Goal: Task Accomplishment & Management: Manage account settings

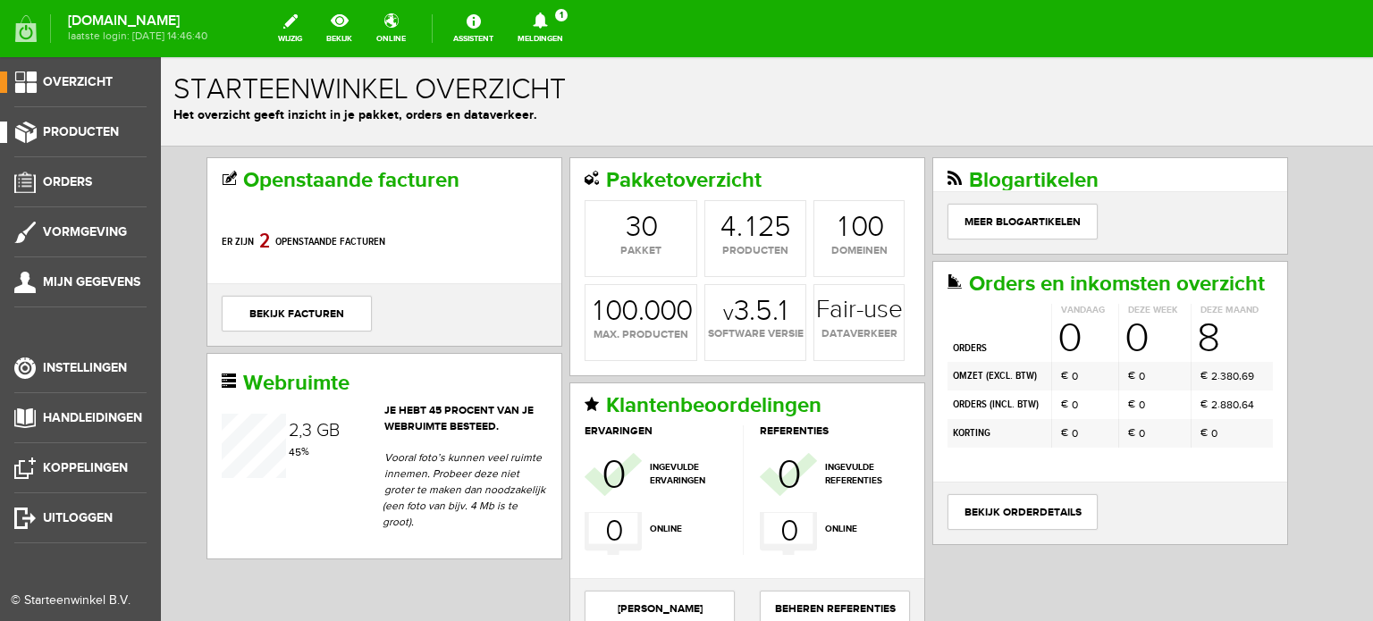
click at [107, 126] on span "Producten" at bounding box center [81, 131] width 76 height 15
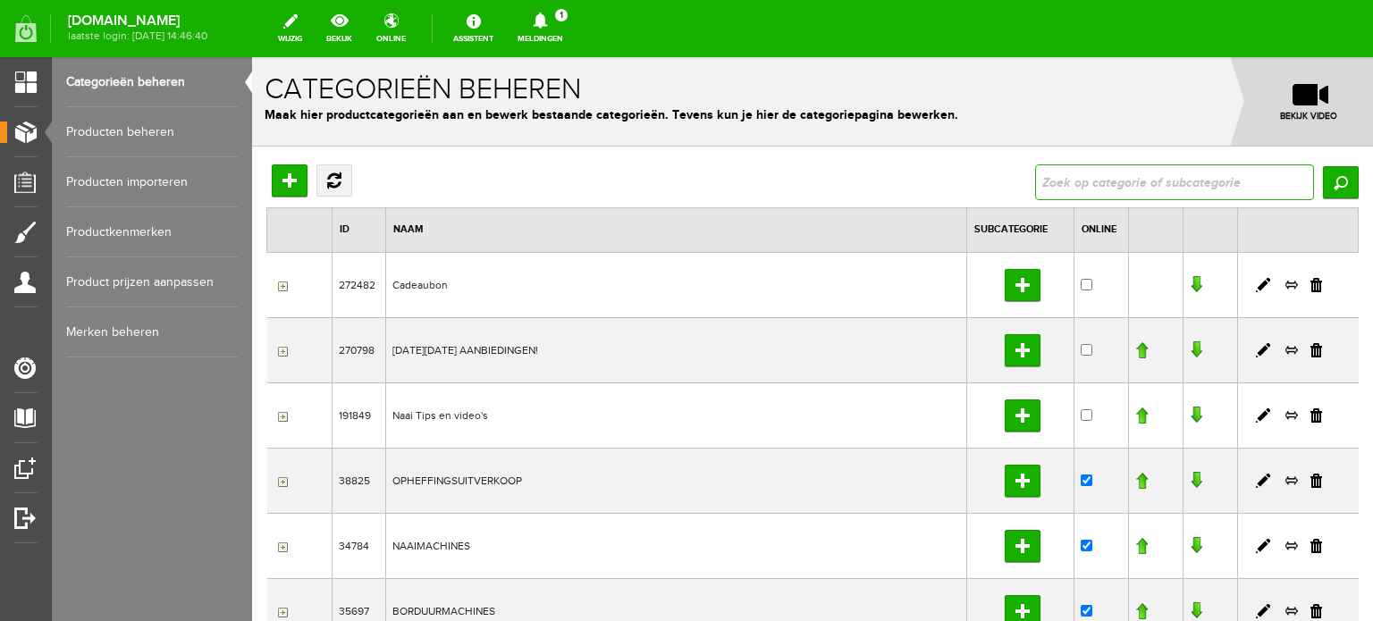
click at [1108, 182] on input "text" at bounding box center [1174, 182] width 279 height 36
type input "ambition 2.0"
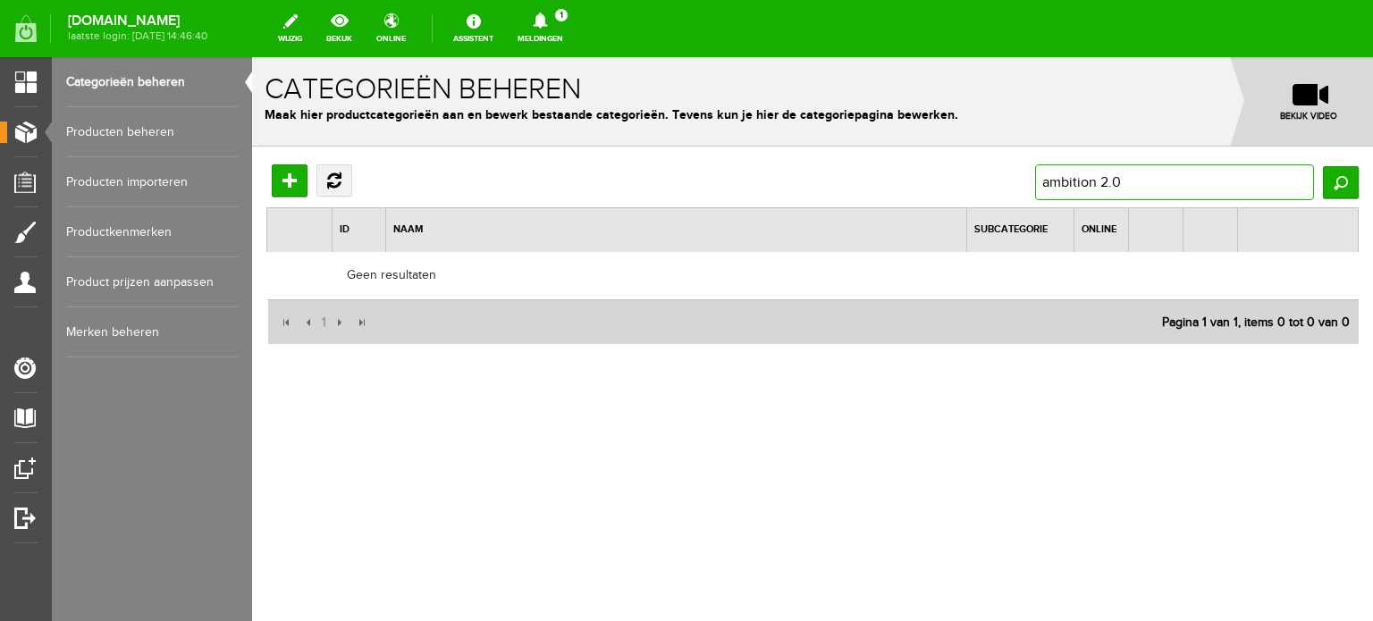
drag, startPoint x: 1151, startPoint y: 184, endPoint x: 1000, endPoint y: 163, distance: 152.6
click at [1000, 163] on div "Hoofdcategorie toevoegen Vernieuwen ambition 2.0 Zoeken ID Naam Subcategorie On…" at bounding box center [812, 313] width 1121 height 333
paste input "Quilt A"
type input "Quilt Ambition 2.0"
click at [1345, 183] on input "Zoeken" at bounding box center [1341, 182] width 36 height 32
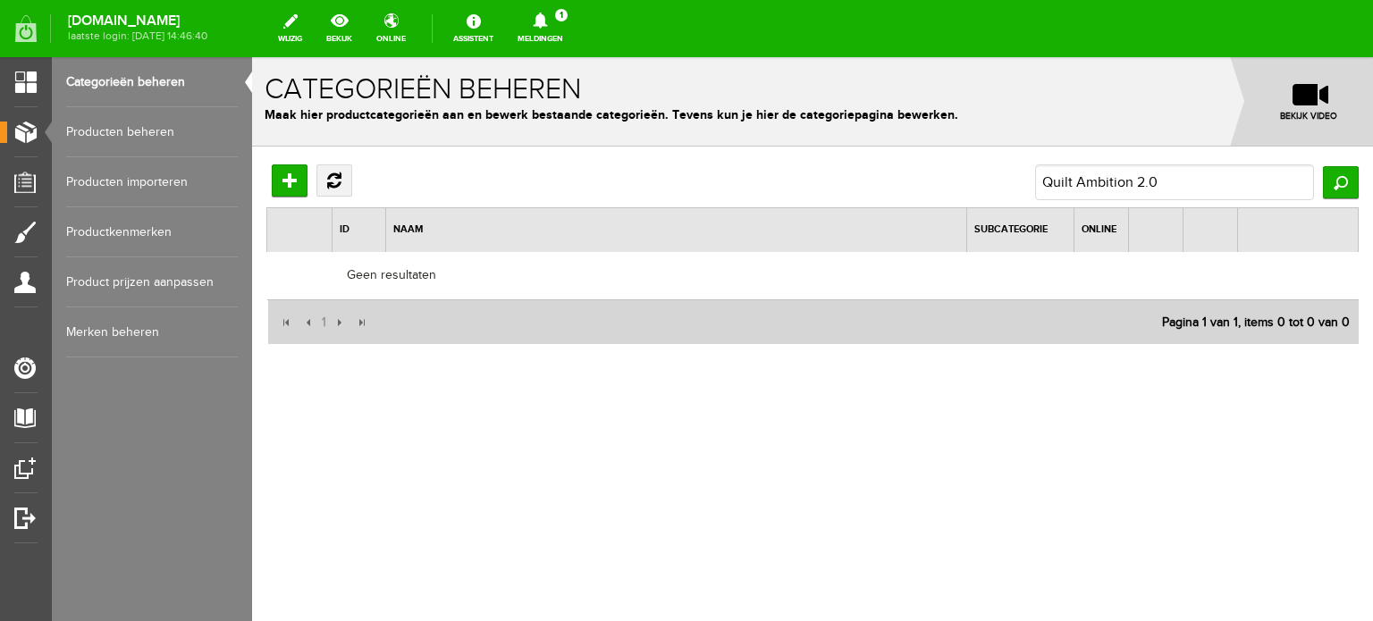
click at [161, 134] on link "Producten beheren" at bounding box center [152, 132] width 172 height 50
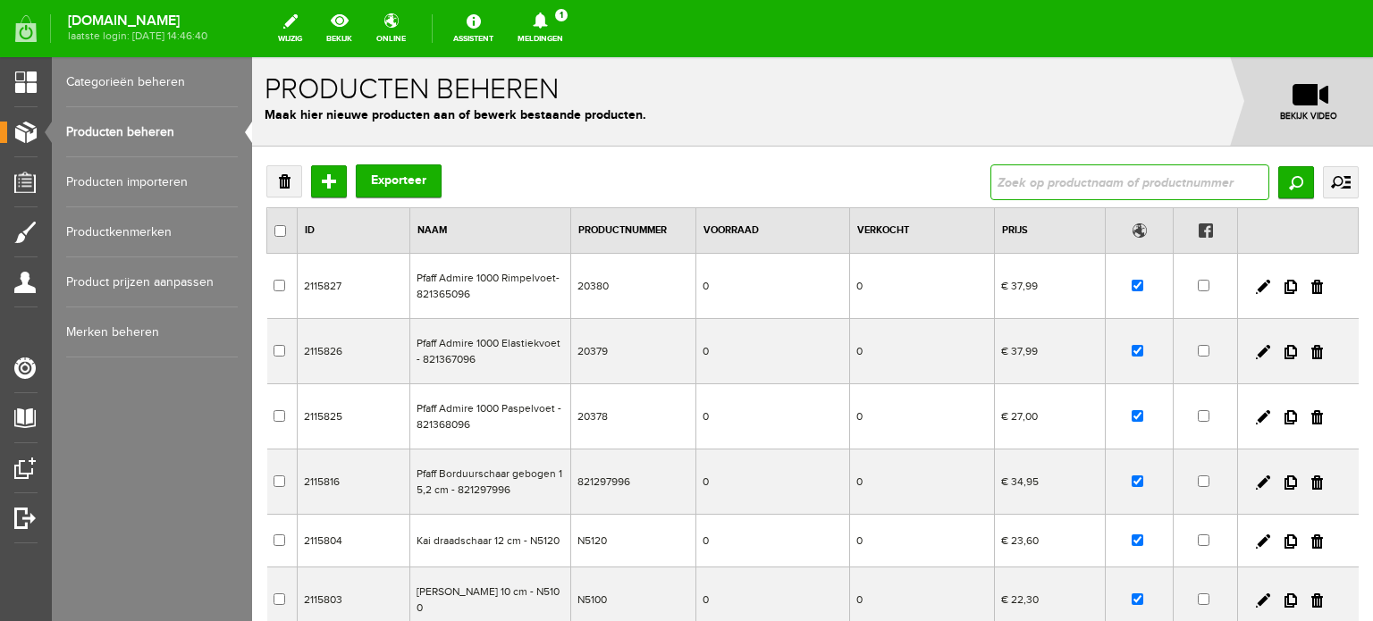
click at [1032, 177] on input "text" at bounding box center [1129, 182] width 279 height 36
type input "Quilt Ambition 2.0"
click at [1279, 185] on input "Zoeken" at bounding box center [1296, 182] width 36 height 32
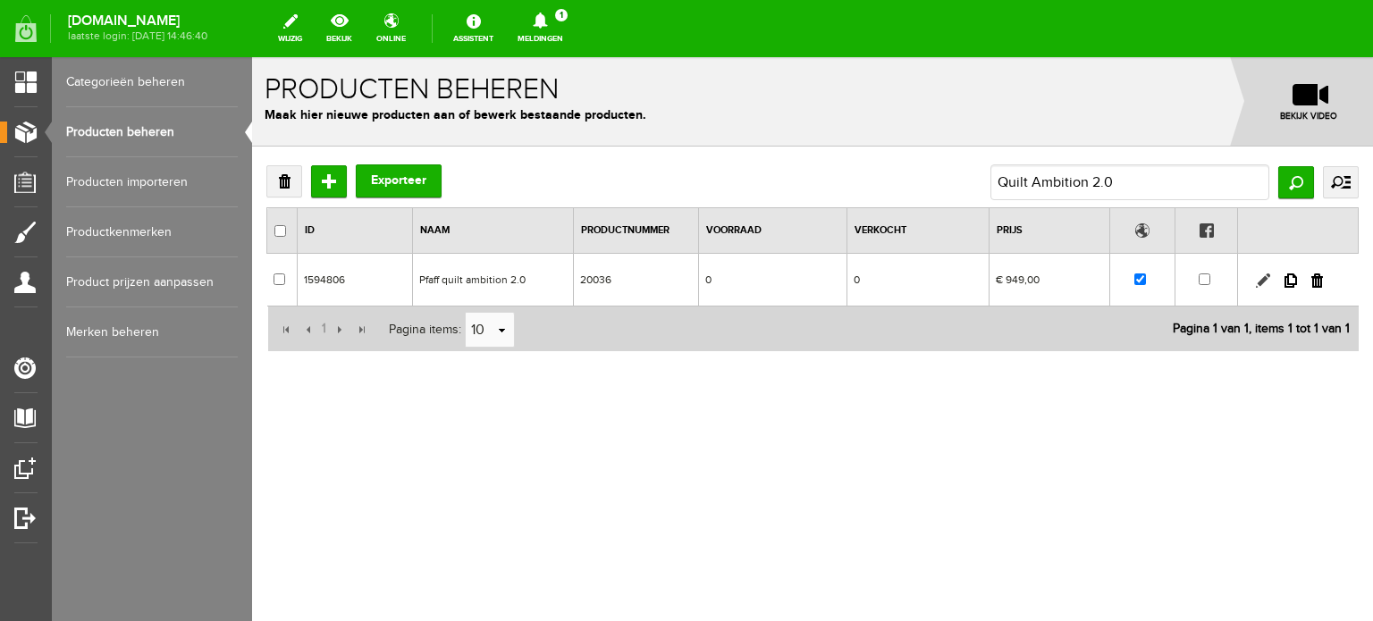
click at [1261, 277] on link at bounding box center [1263, 281] width 14 height 14
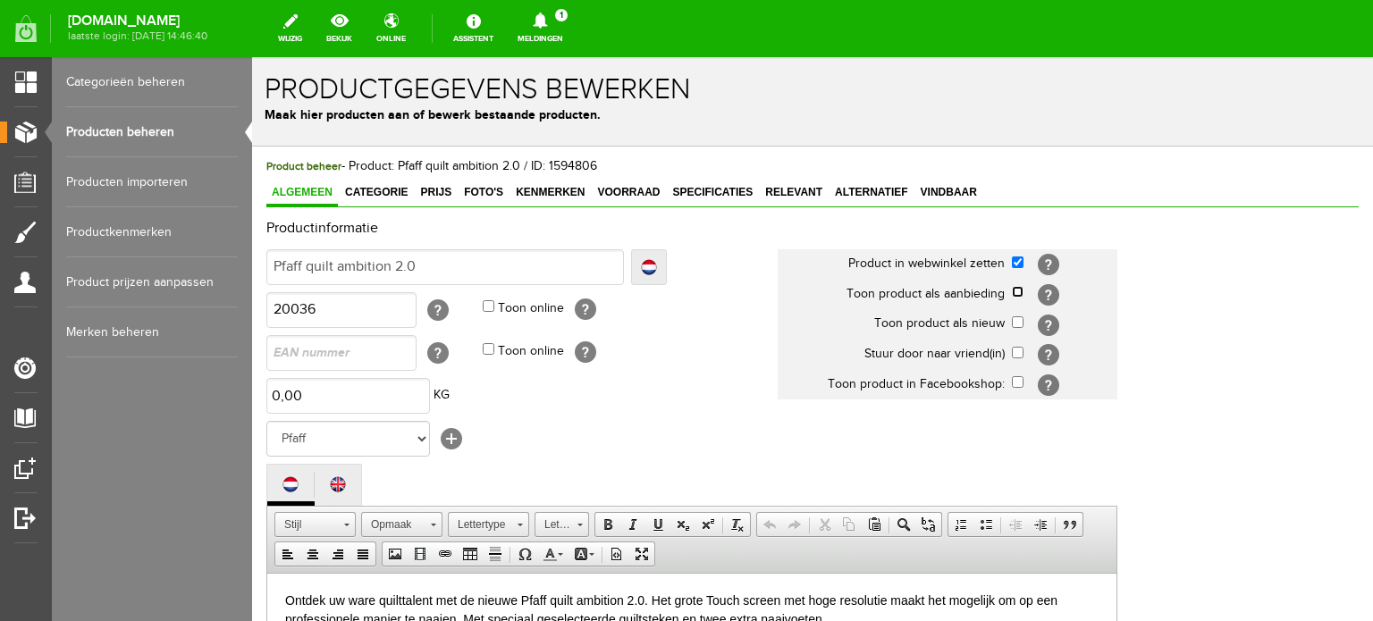
click at [1015, 293] on input "checkbox" at bounding box center [1018, 292] width 12 height 12
checkbox input "true"
click at [433, 186] on span "Prijs" at bounding box center [436, 192] width 42 height 13
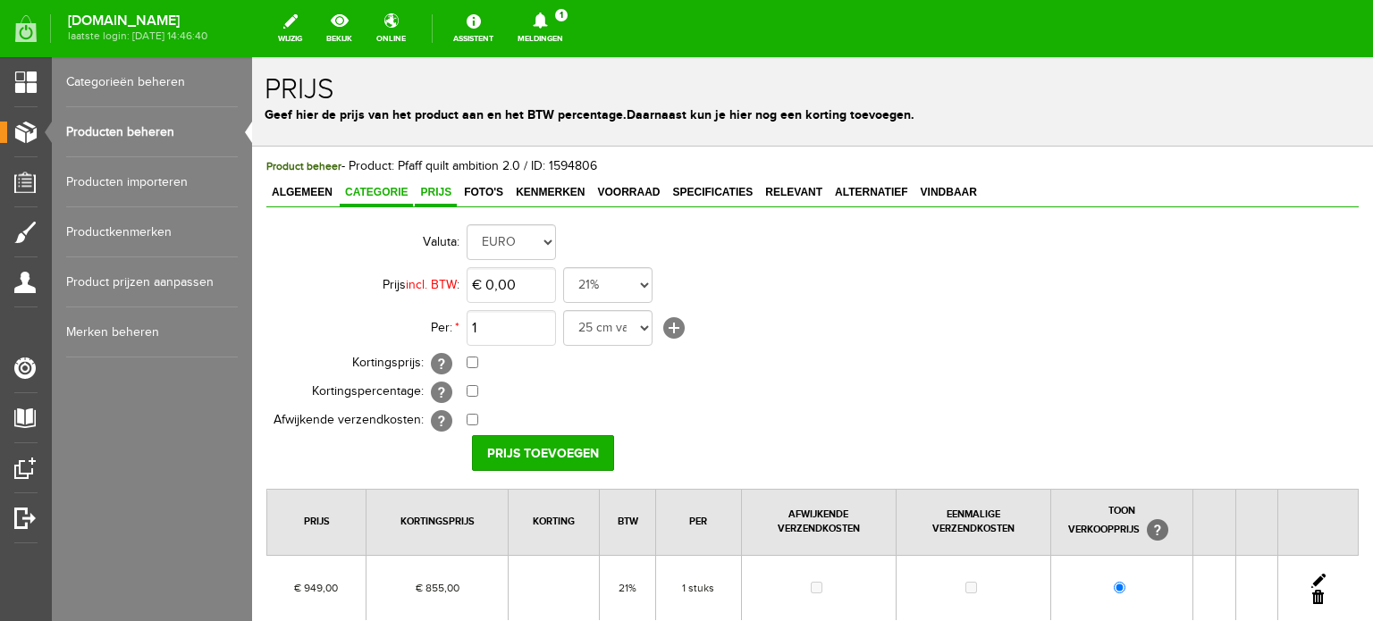
click at [379, 189] on span "Categorie" at bounding box center [376, 192] width 73 height 13
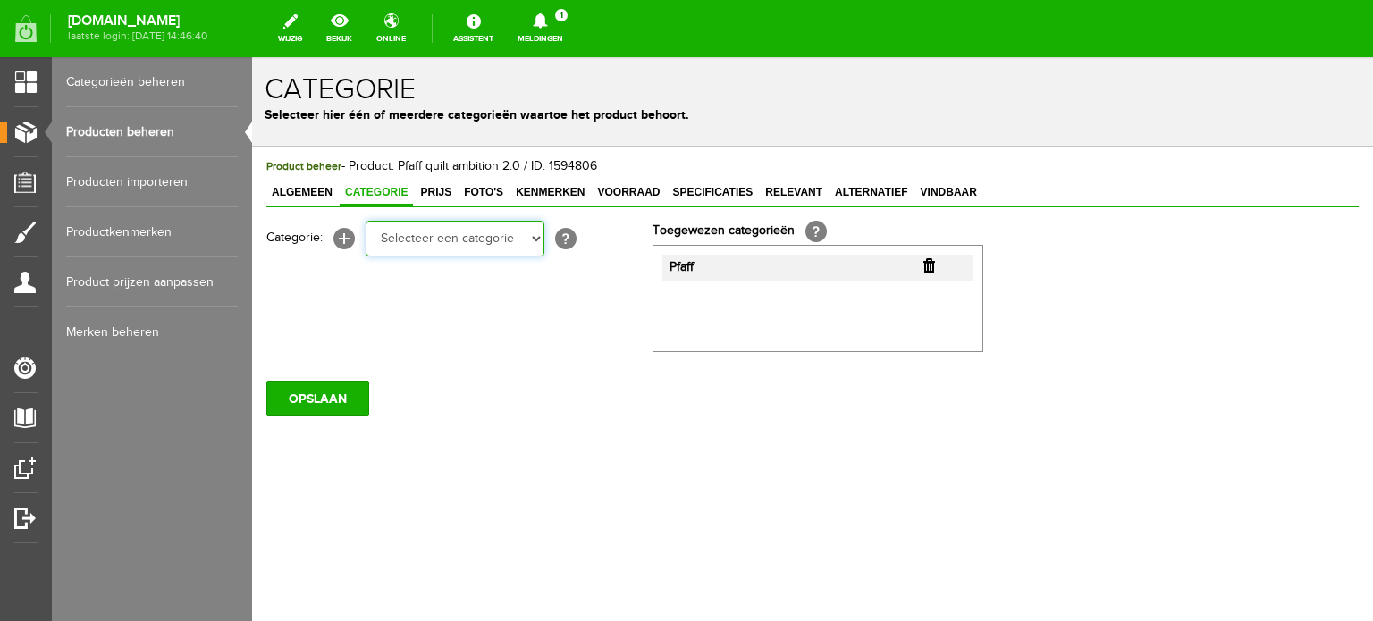
click at [534, 242] on select "Selecteer een categorie Cadeaubon [DATE][DATE] AANBIEDINGEN! Naai Tips en video…" at bounding box center [455, 239] width 179 height 36
select select "34784"
click at [366, 221] on select "Selecteer een categorie Cadeaubon [DATE][DATE] AANBIEDINGEN! Naai Tips en video…" at bounding box center [455, 239] width 179 height 36
click at [468, 239] on select "Selecteer een categorie Cadeaubon [DATE][DATE] AANBIEDINGEN! Naai Tips en video…" at bounding box center [455, 239] width 179 height 36
select select "38825"
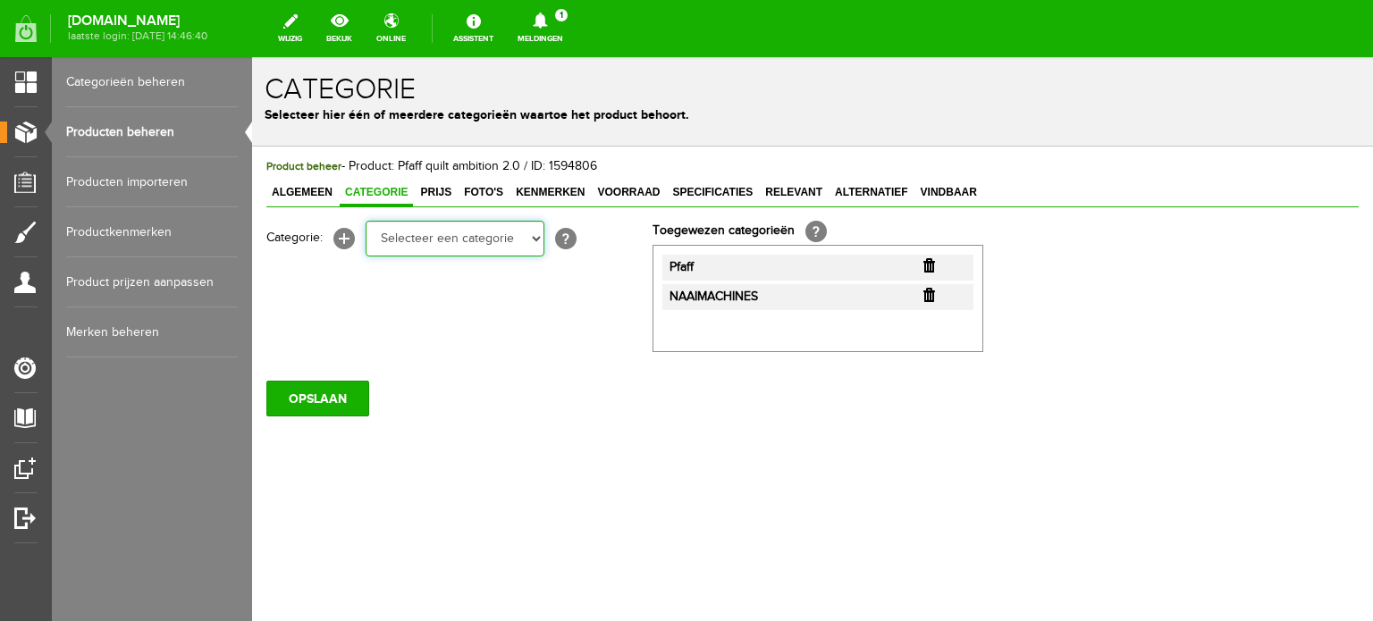
click at [366, 221] on select "Selecteer een categorie Cadeaubon [DATE][DATE] AANBIEDINGEN! Naai Tips en video…" at bounding box center [455, 239] width 179 height 36
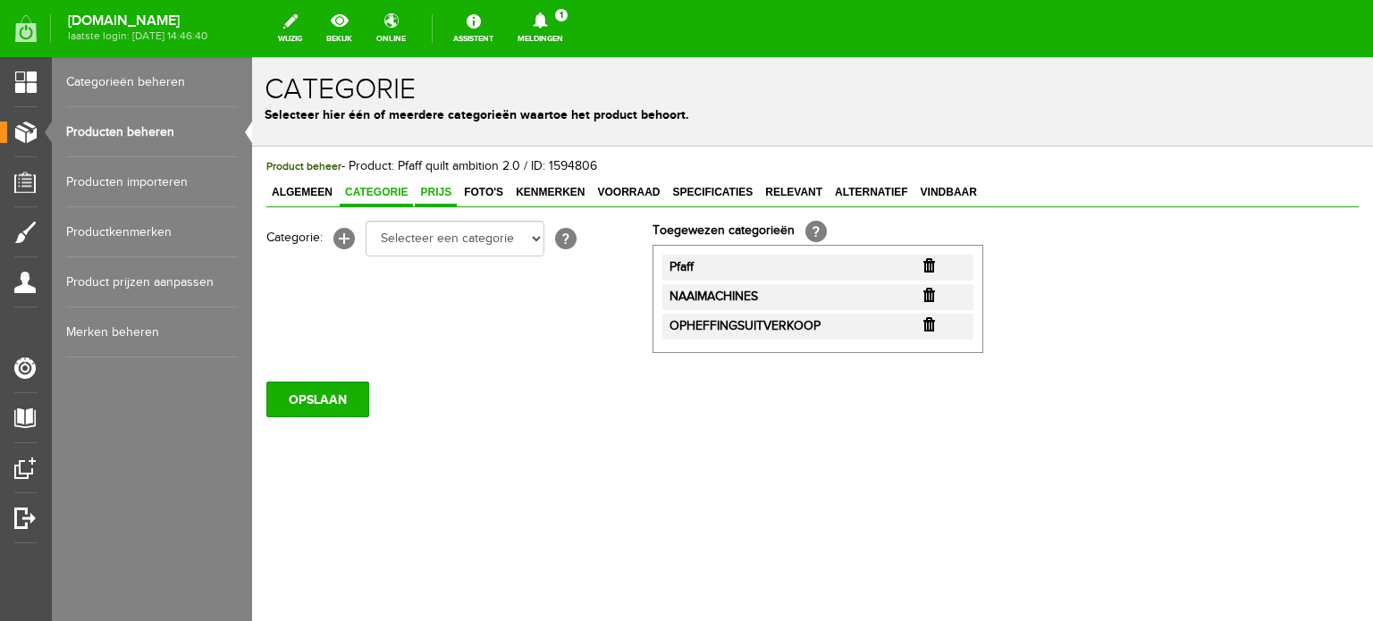
click at [433, 192] on span "Prijs" at bounding box center [436, 192] width 42 height 13
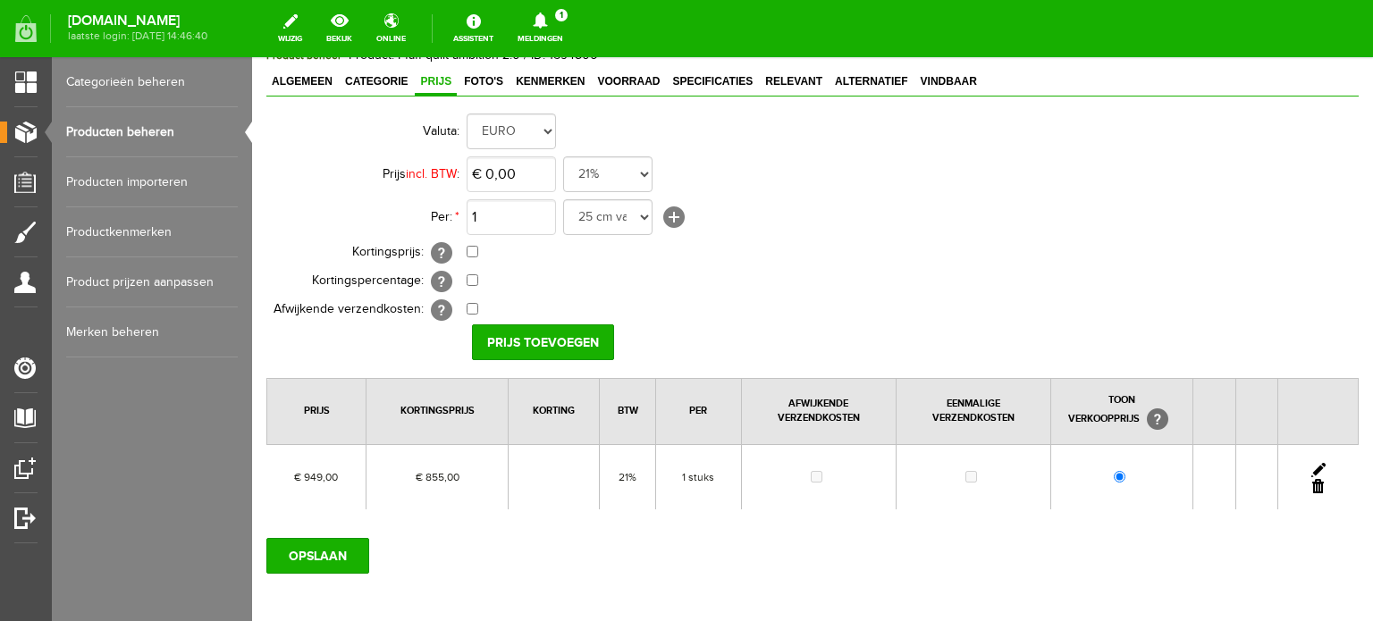
scroll to position [179, 0]
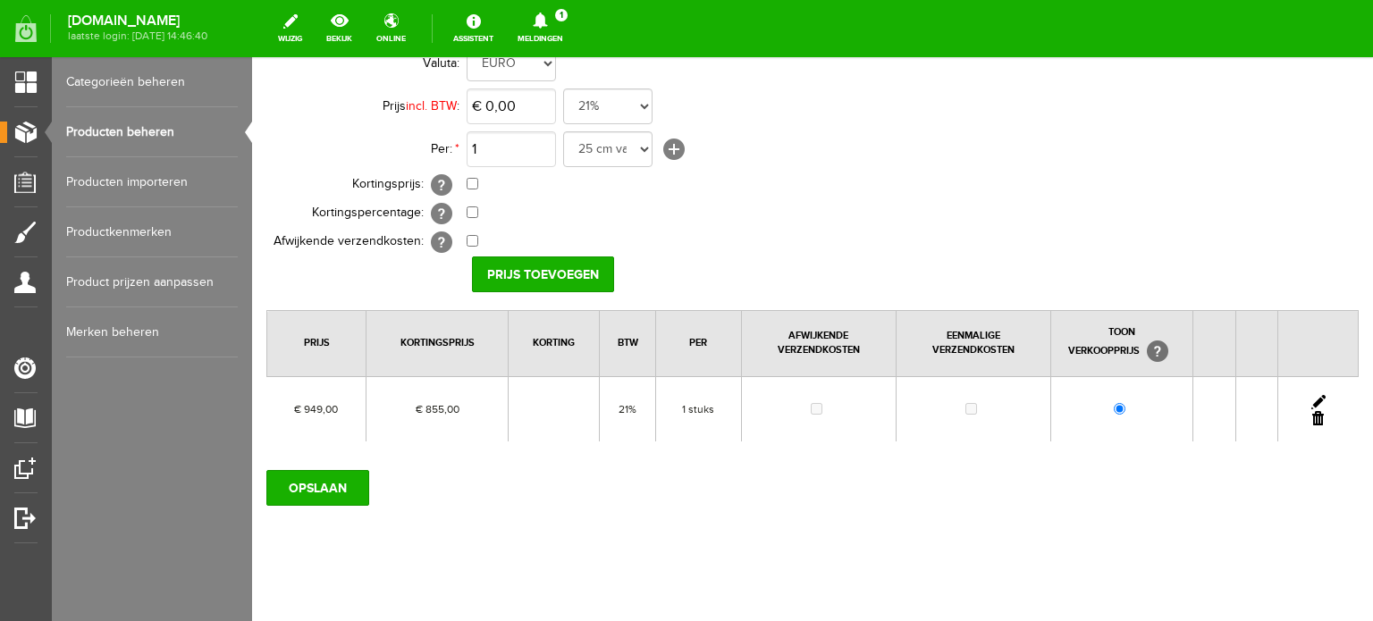
click at [1311, 396] on link at bounding box center [1318, 402] width 14 height 14
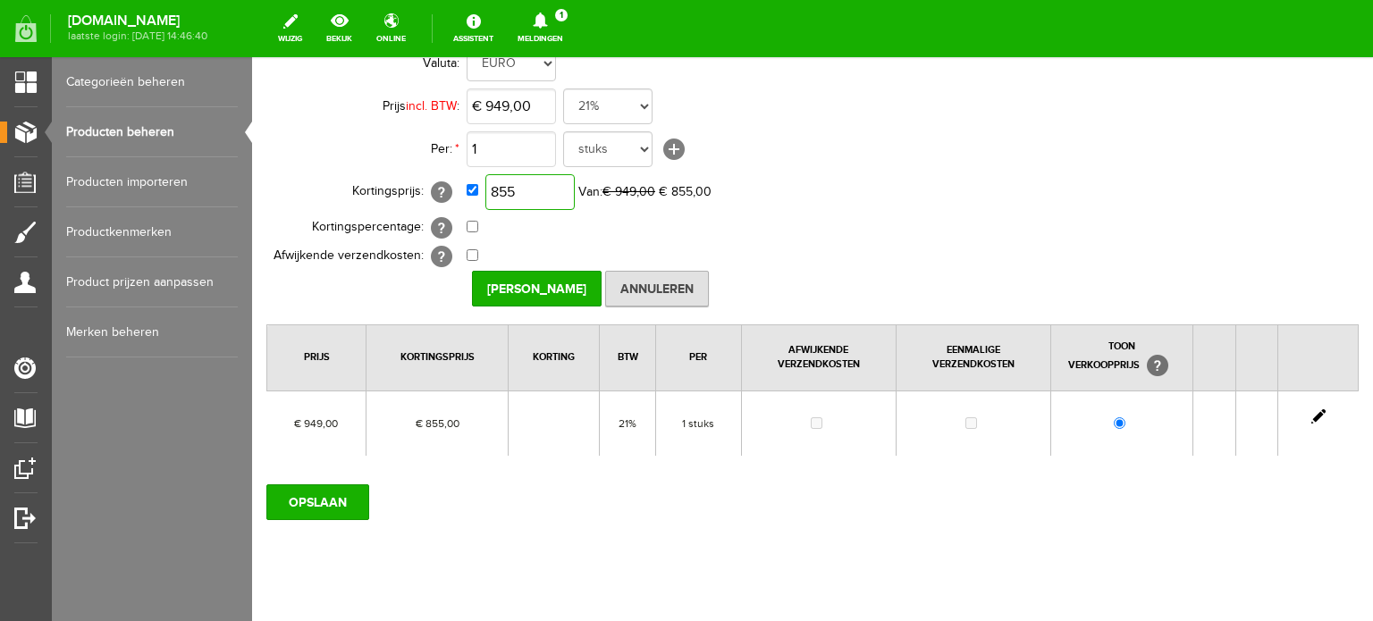
click at [526, 189] on input "855" at bounding box center [529, 192] width 89 height 36
click at [517, 189] on input "855" at bounding box center [529, 192] width 89 height 36
type input "€ 854,00"
click at [524, 291] on input "[PERSON_NAME]" at bounding box center [537, 289] width 130 height 36
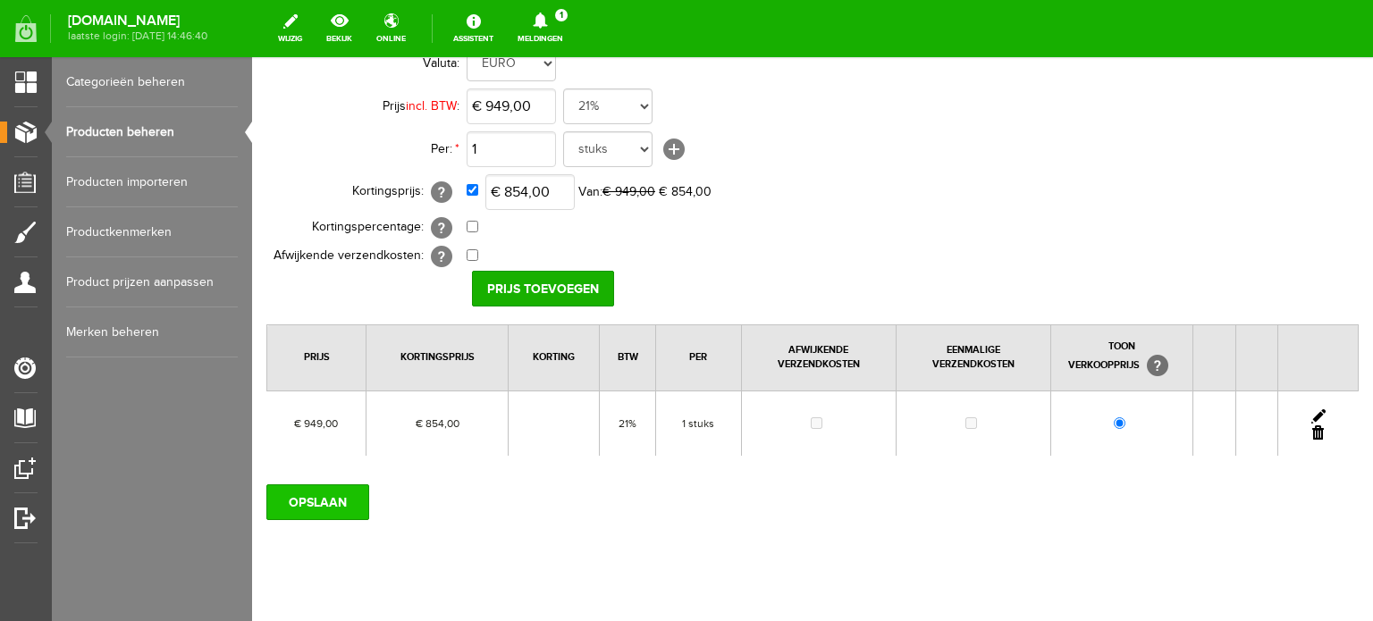
click at [329, 495] on input "OPSLAAN" at bounding box center [317, 502] width 103 height 36
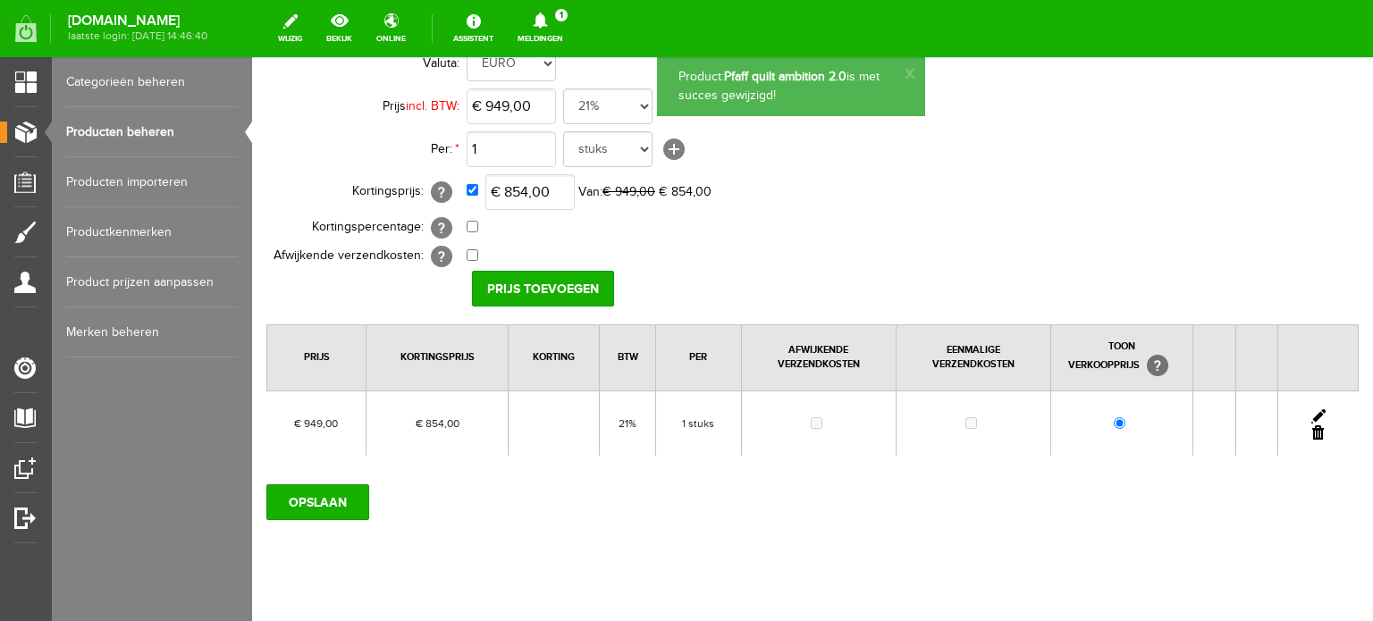
scroll to position [0, 0]
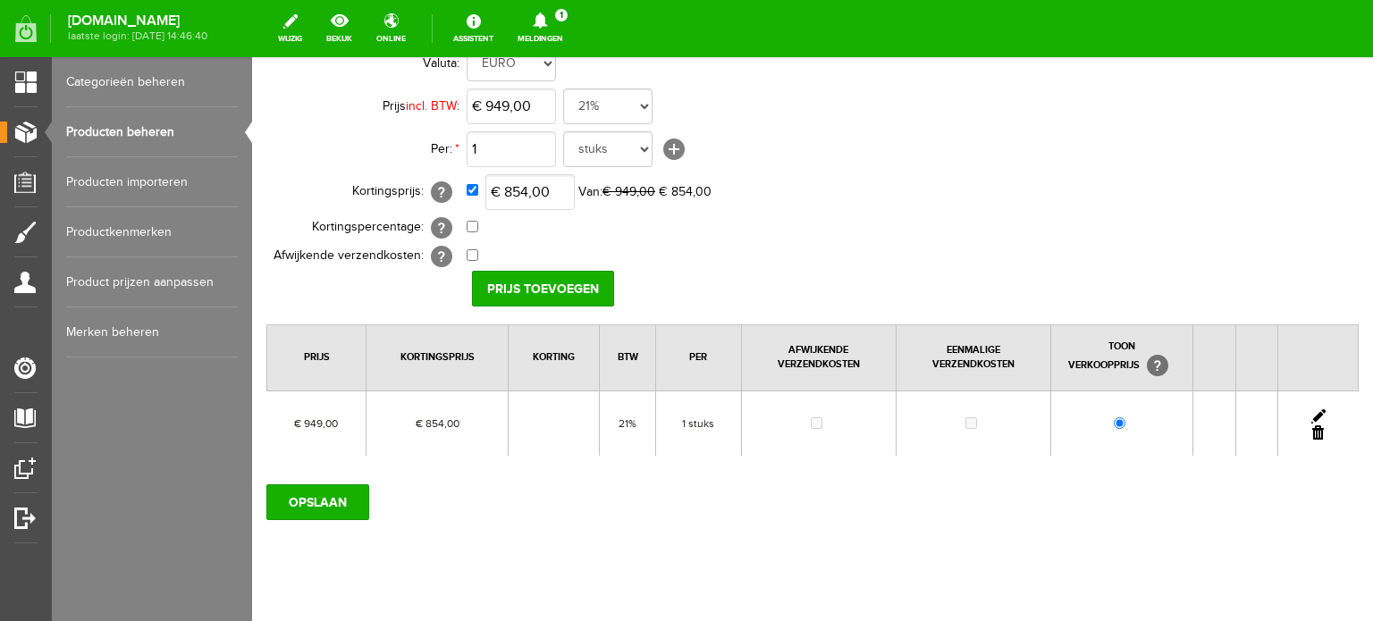
click at [1311, 409] on link at bounding box center [1318, 416] width 14 height 14
click at [554, 290] on input "[PERSON_NAME]" at bounding box center [537, 289] width 130 height 36
click at [327, 493] on input "OPSLAAN" at bounding box center [317, 502] width 103 height 36
click at [306, 506] on input "OPSLAAN" at bounding box center [317, 502] width 103 height 36
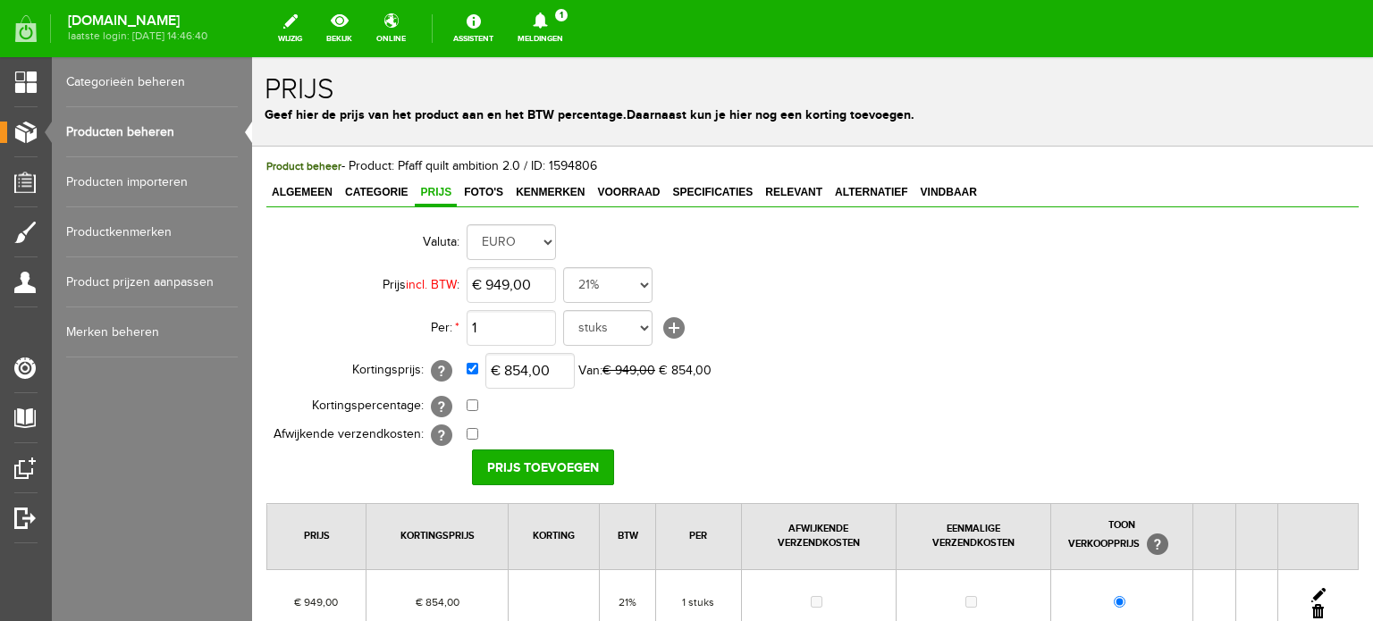
click at [156, 128] on link "Producten beheren" at bounding box center [152, 132] width 172 height 50
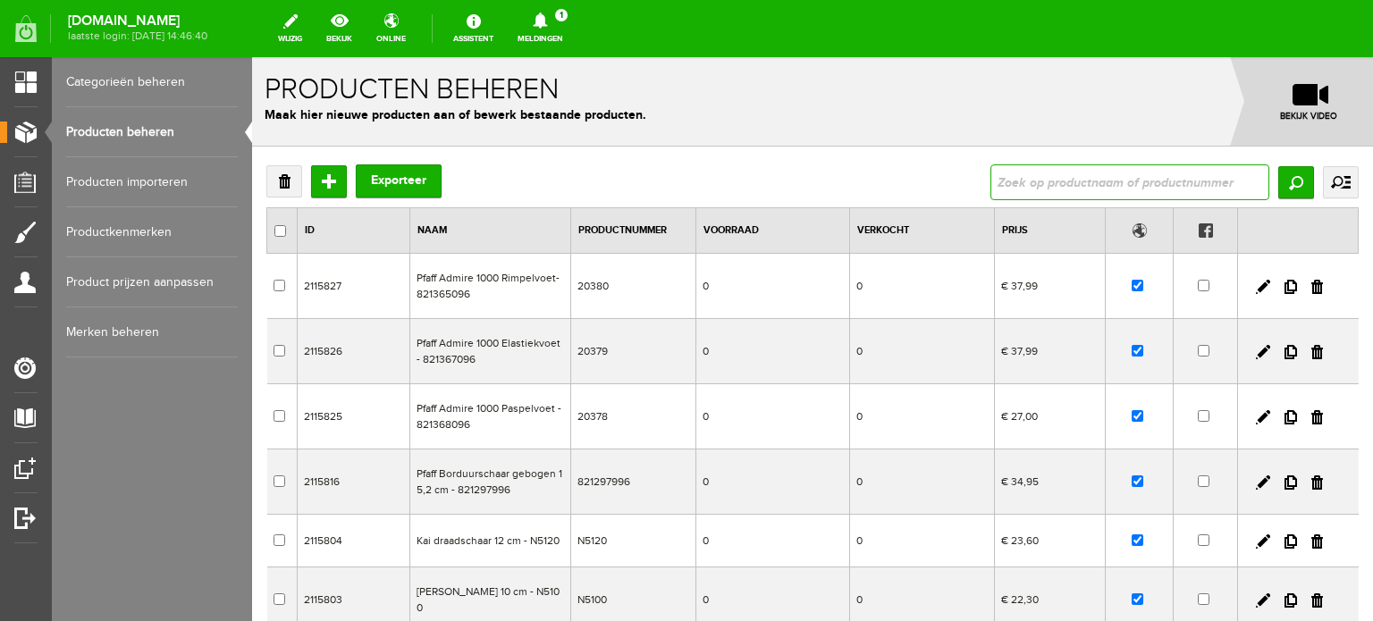
click at [1069, 176] on input "text" at bounding box center [1129, 182] width 279 height 36
type input "janome"
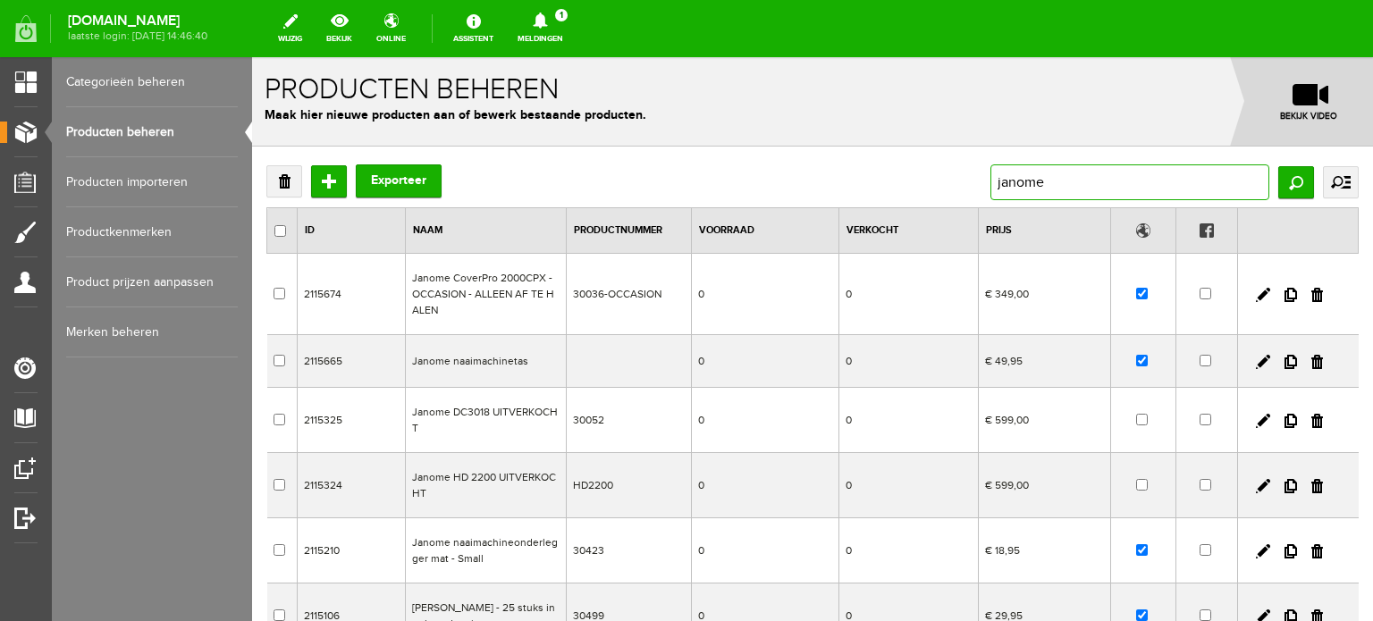
click at [1069, 189] on input "janome" at bounding box center [1129, 182] width 279 height 36
type input "[PERSON_NAME]"
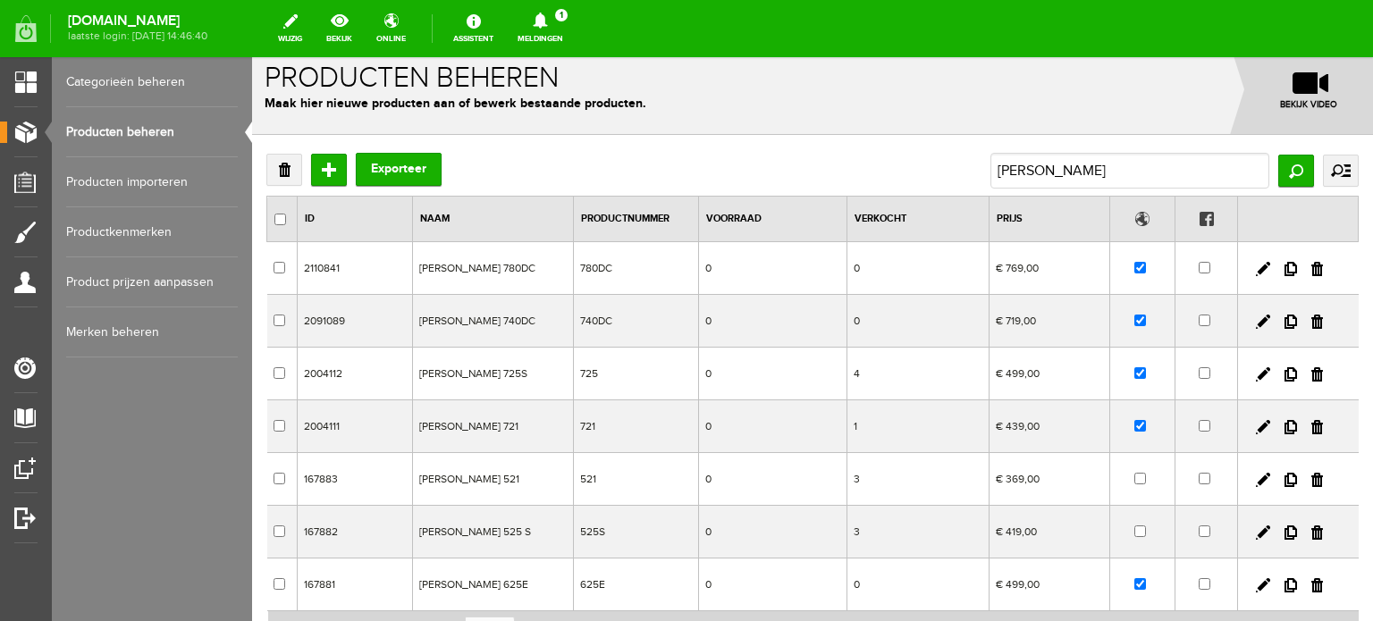
scroll to position [89, 0]
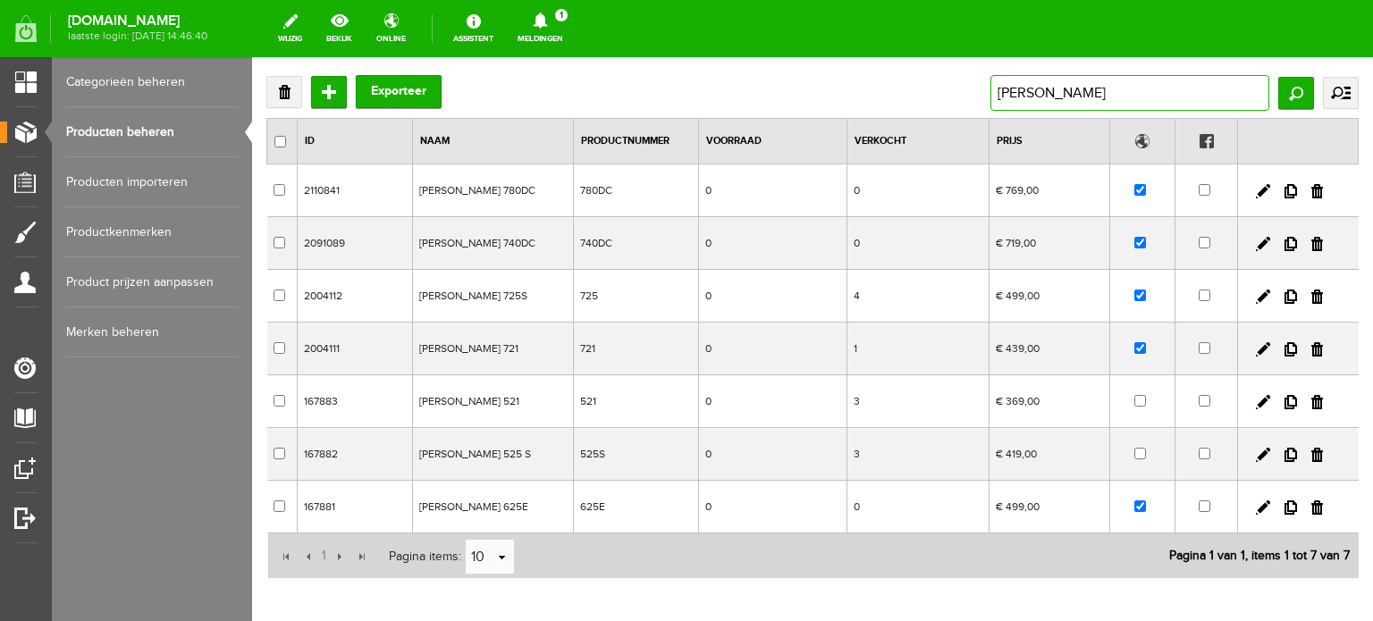
click at [1108, 91] on input "[PERSON_NAME]" at bounding box center [1129, 93] width 279 height 36
type input "janome sewist 721"
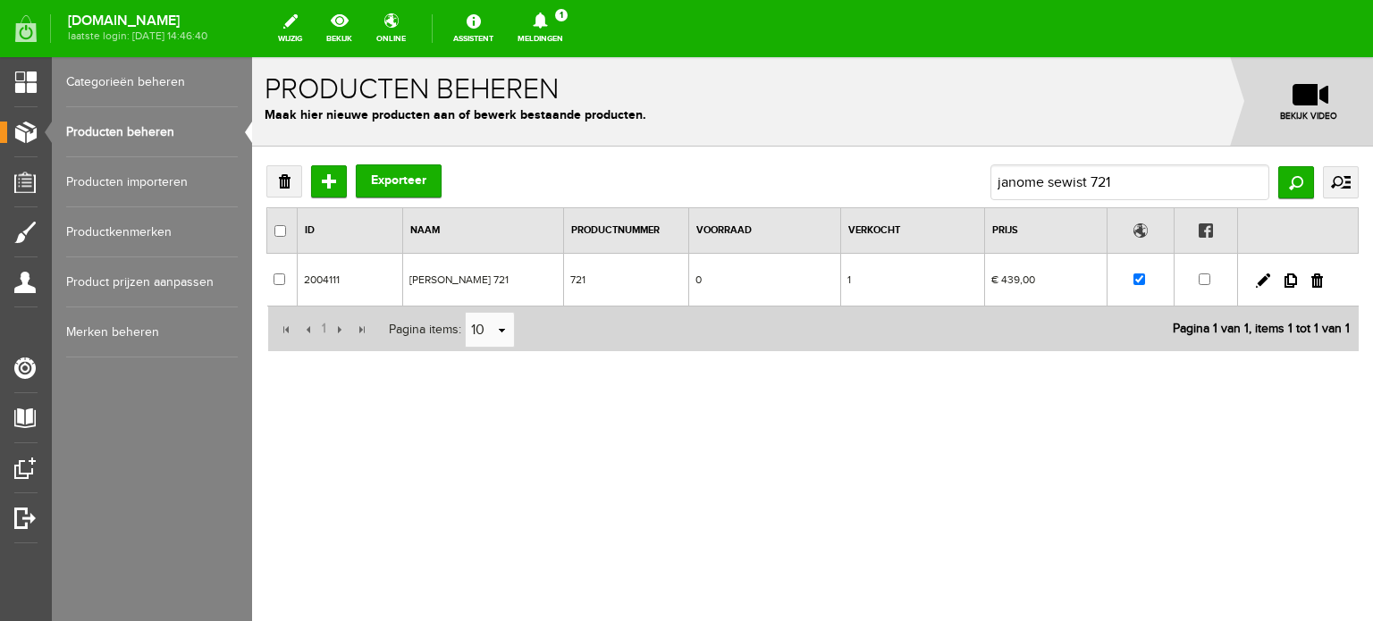
scroll to position [0, 0]
drag, startPoint x: 518, startPoint y: 280, endPoint x: 726, endPoint y: 336, distance: 214.9
click at [432, 264] on td "[PERSON_NAME] 721" at bounding box center [483, 280] width 161 height 53
